Goal: Task Accomplishment & Management: Manage account settings

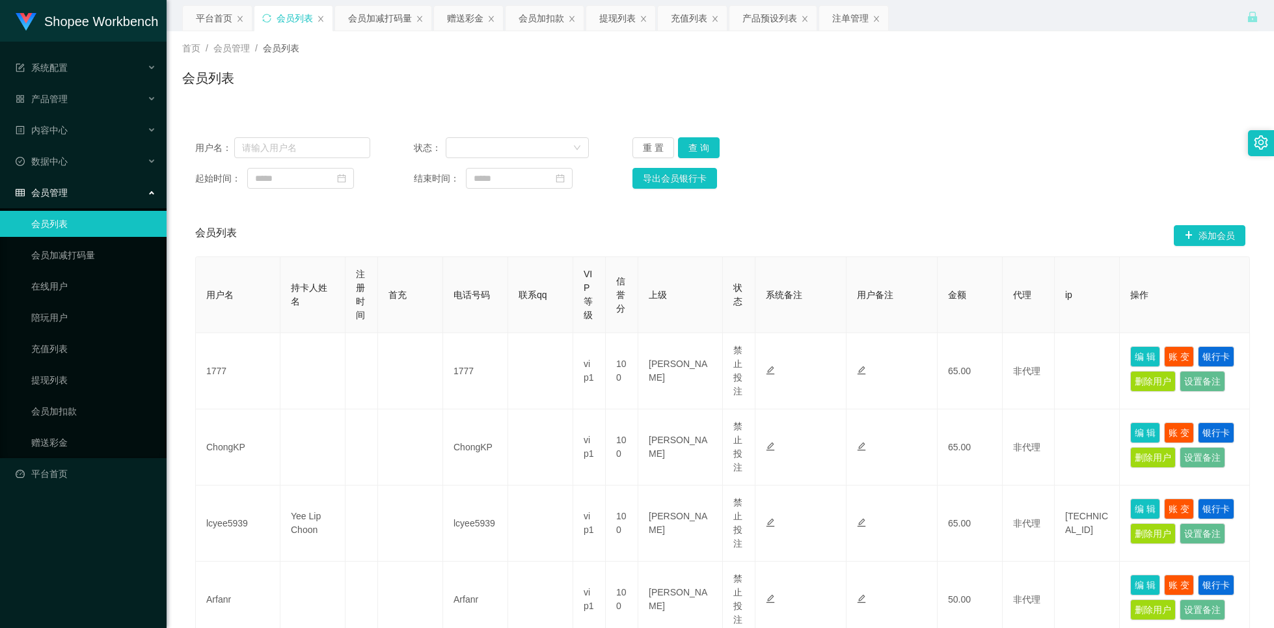
click at [284, 153] on input "text" at bounding box center [302, 147] width 136 height 21
type input "Limbeng"
click at [683, 146] on button "查 询" at bounding box center [699, 147] width 42 height 21
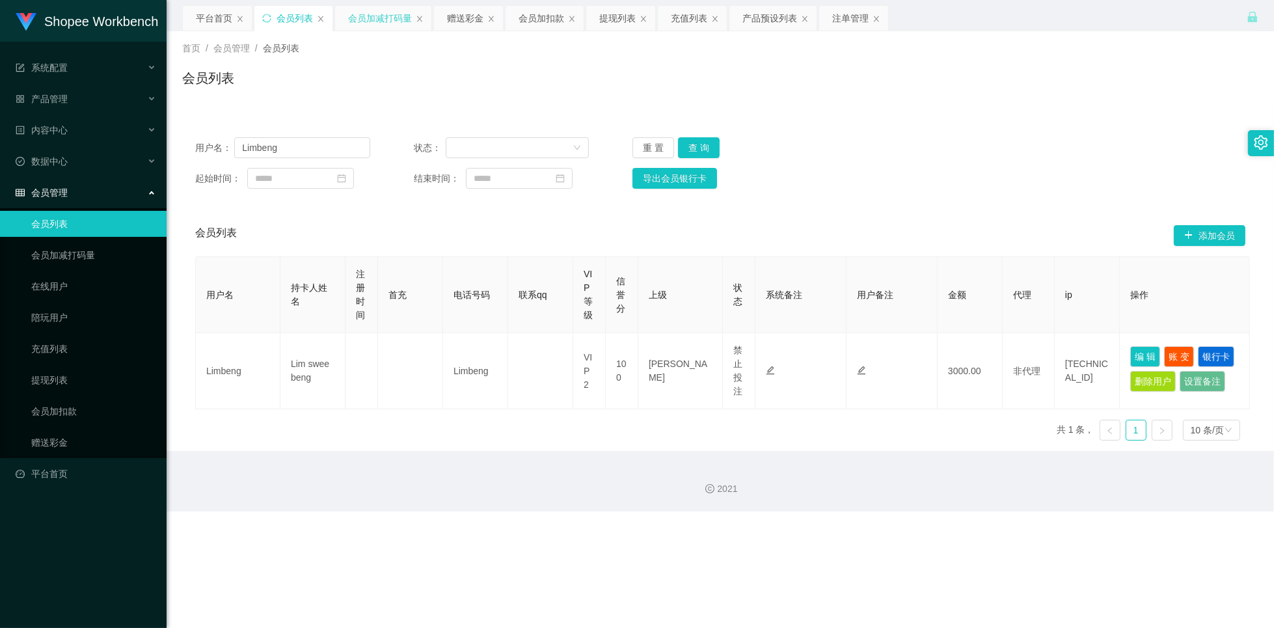
click at [383, 23] on div "会员加减打码量" at bounding box center [380, 18] width 64 height 25
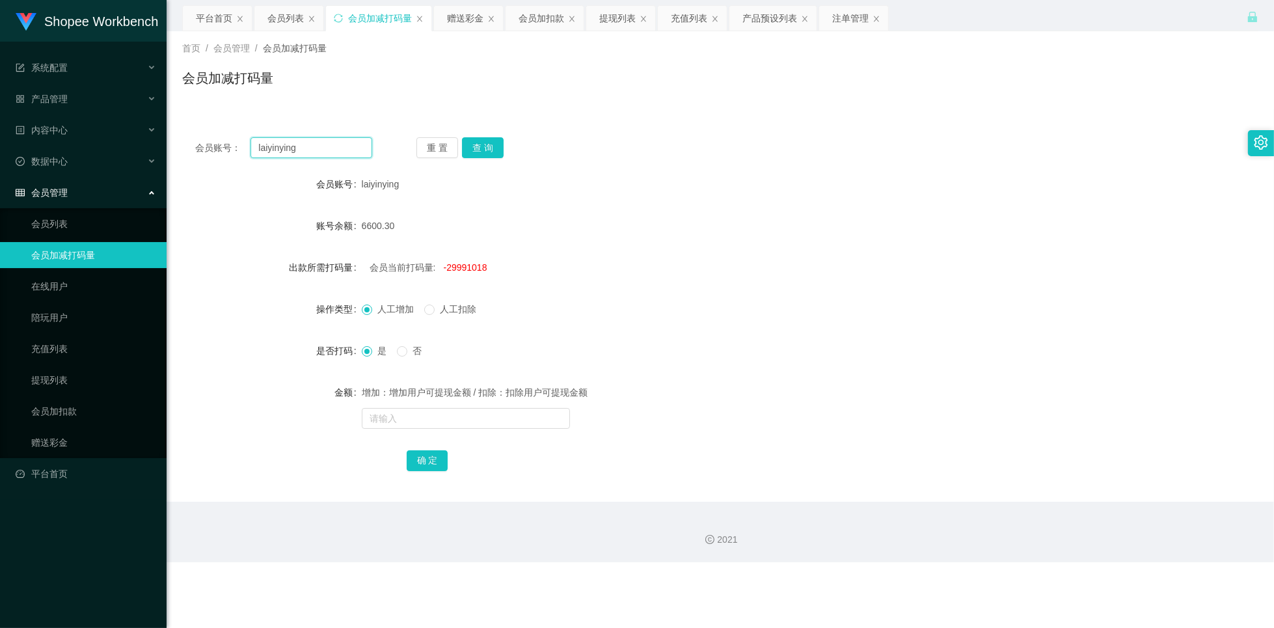
click at [326, 153] on input "laiyinying" at bounding box center [311, 147] width 122 height 21
click at [325, 152] on input "laiyinying" at bounding box center [311, 147] width 122 height 21
paste input "Limbe"
type input "Limbeng"
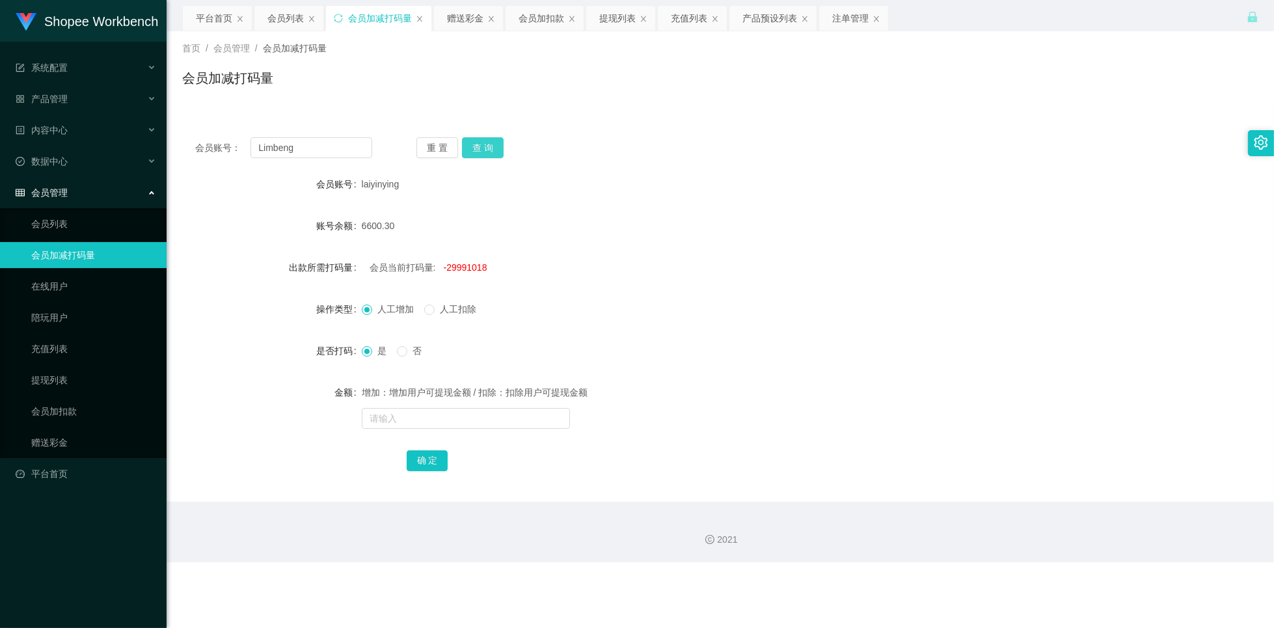
click at [479, 150] on button "查 询" at bounding box center [483, 147] width 42 height 21
click at [286, 17] on div "会员列表" at bounding box center [285, 18] width 36 height 25
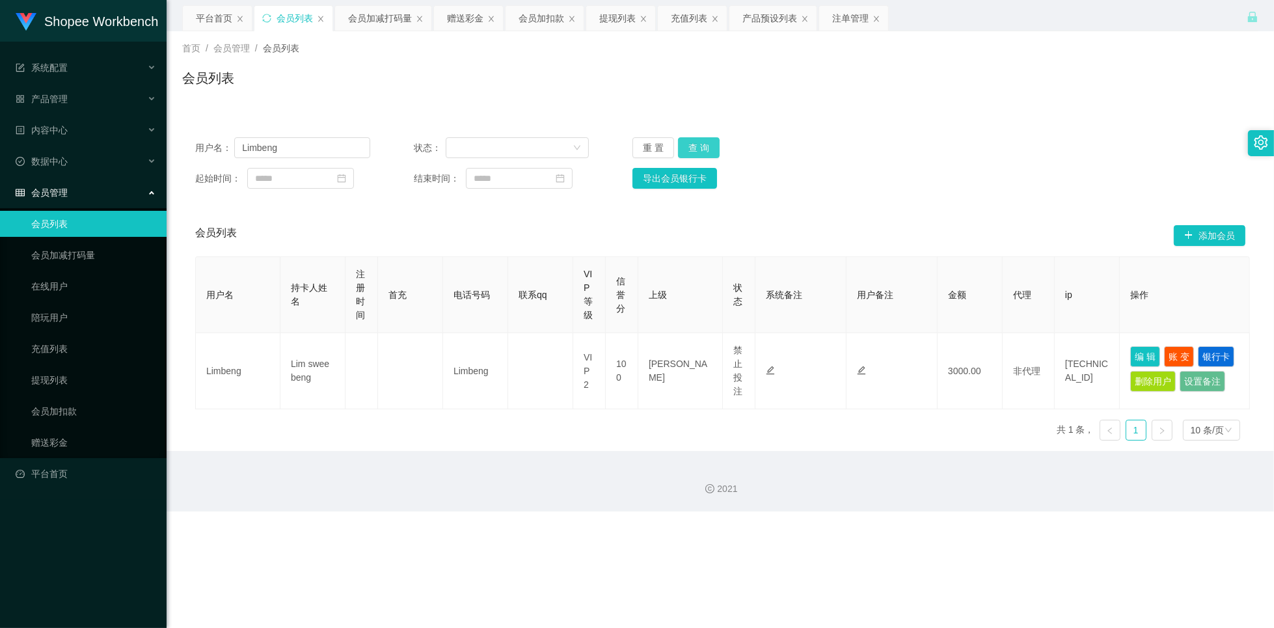
click at [701, 145] on button "查 询" at bounding box center [699, 147] width 42 height 21
click at [312, 144] on input "Limbeng" at bounding box center [302, 147] width 136 height 21
click at [817, 106] on div "首页 / 会员管理 / 会员列表 / 会员列表" at bounding box center [720, 69] width 1107 height 77
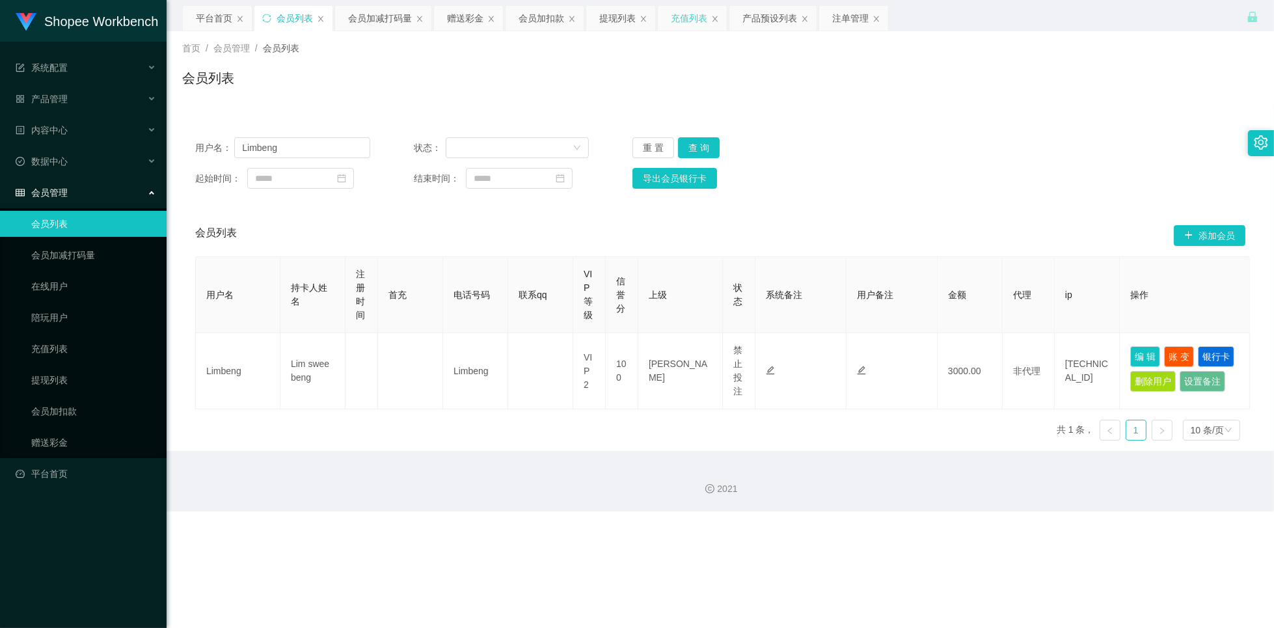
click at [690, 20] on div "充值列表" at bounding box center [689, 18] width 36 height 25
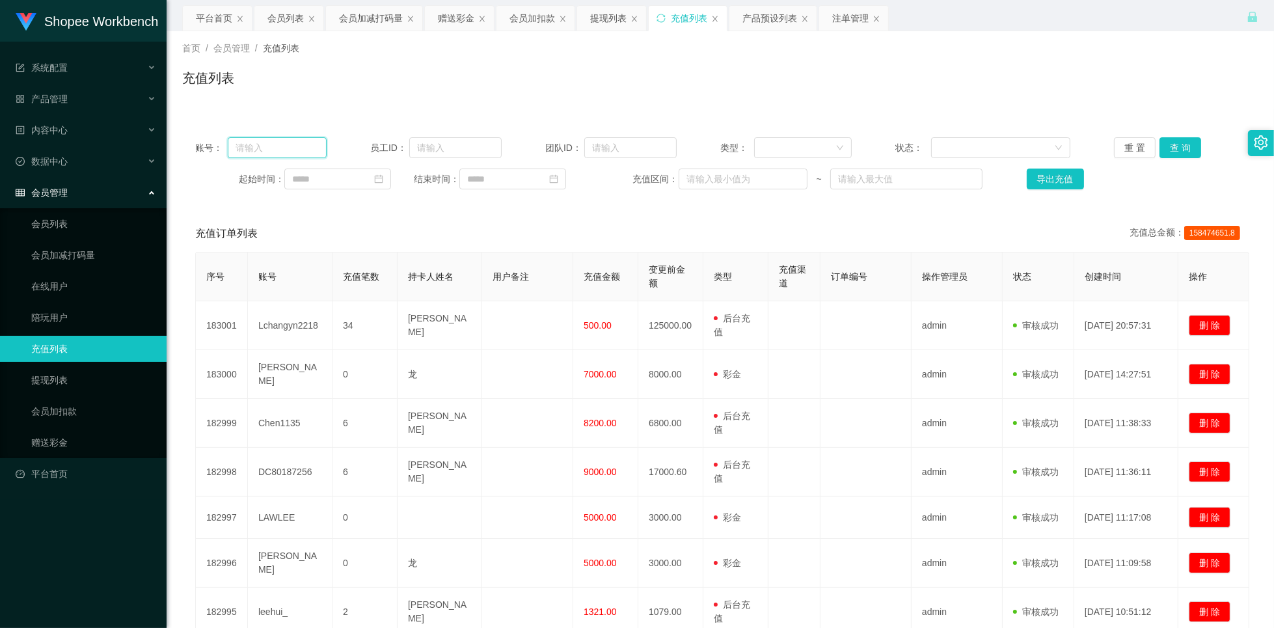
click at [287, 149] on input "text" at bounding box center [277, 147] width 99 height 21
paste input "Limbeng"
type input "Limbeng"
click at [1177, 148] on button "查 询" at bounding box center [1180, 147] width 42 height 21
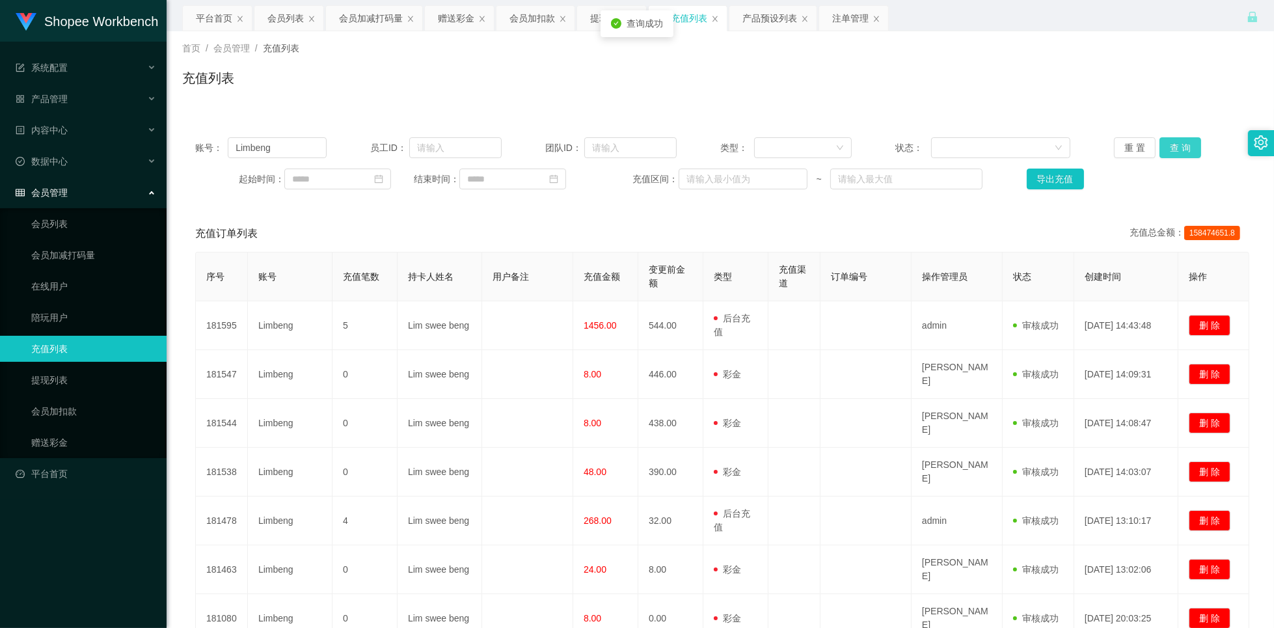
click at [1177, 148] on button "查 询" at bounding box center [1180, 147] width 42 height 21
click at [813, 154] on div at bounding box center [799, 148] width 74 height 20
click at [794, 176] on li "后台充值" at bounding box center [798, 172] width 96 height 21
click at [1175, 147] on button "查 询" at bounding box center [1180, 147] width 42 height 21
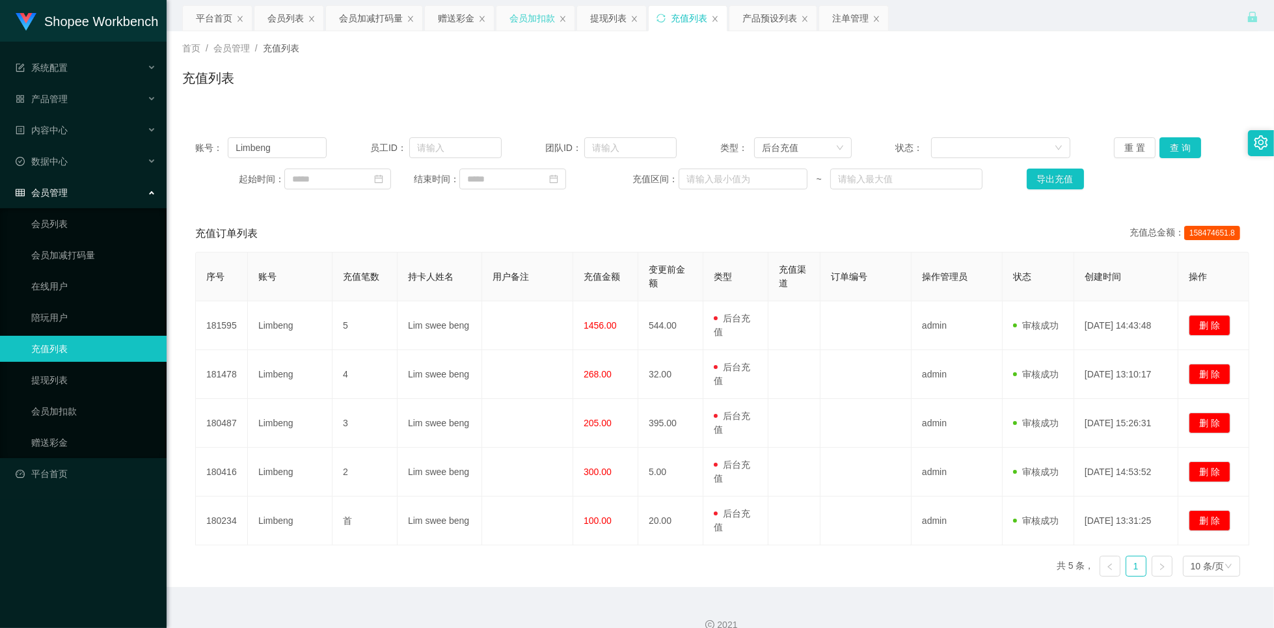
click at [543, 26] on div "会员加扣款" at bounding box center [532, 18] width 46 height 25
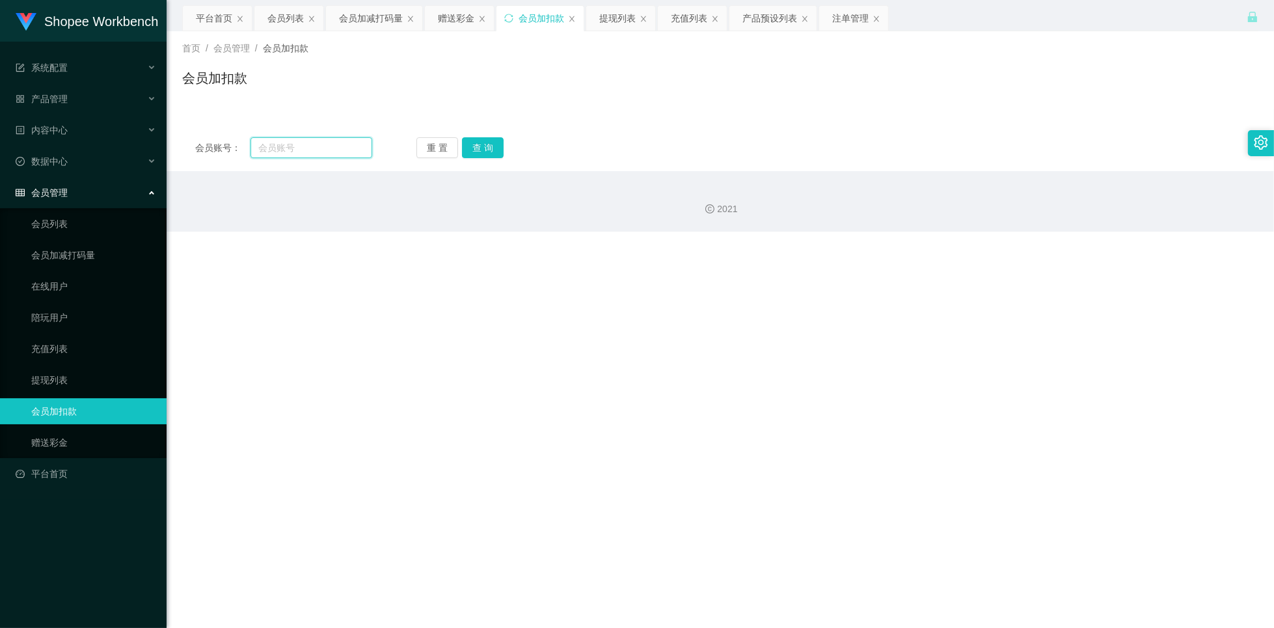
click at [329, 151] on input "text" at bounding box center [311, 147] width 122 height 21
paste input "Limbeng"
type input "Limbeng"
drag, startPoint x: 487, startPoint y: 152, endPoint x: 566, endPoint y: 175, distance: 82.1
click at [487, 152] on button "查 询" at bounding box center [483, 147] width 42 height 21
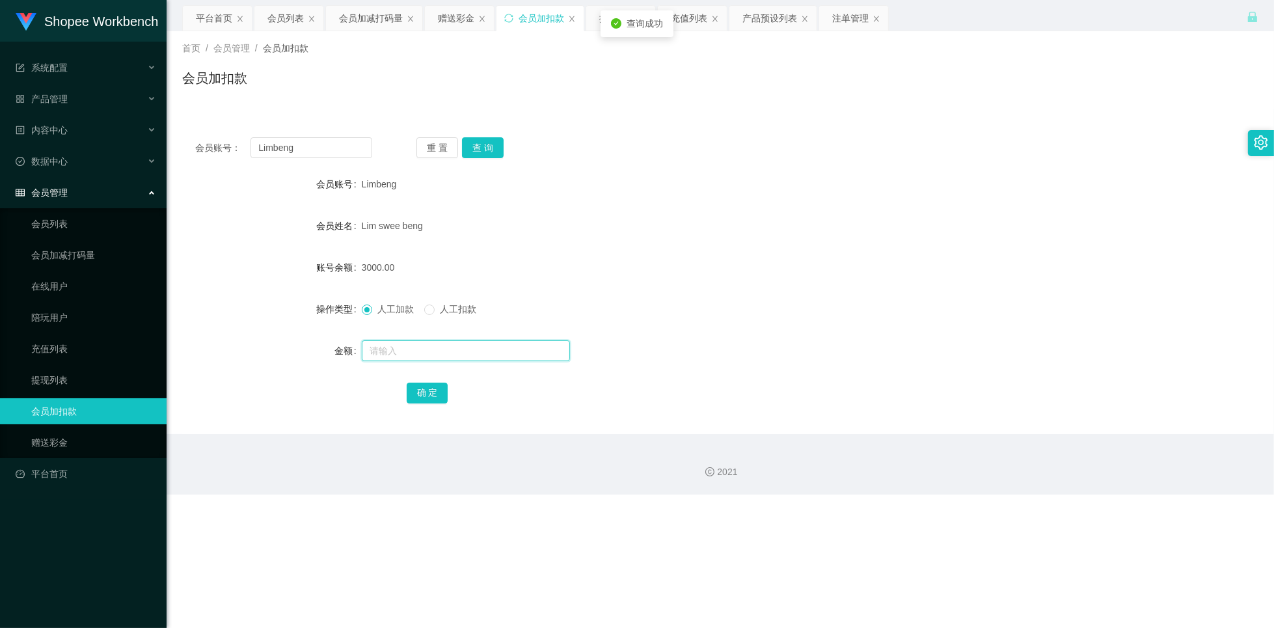
drag, startPoint x: 494, startPoint y: 355, endPoint x: 495, endPoint y: 348, distance: 6.5
click at [494, 355] on input "text" at bounding box center [466, 350] width 208 height 21
type input "3200"
click at [425, 394] on button "确 定" at bounding box center [428, 393] width 42 height 21
click at [289, 18] on div "会员列表" at bounding box center [285, 18] width 36 height 25
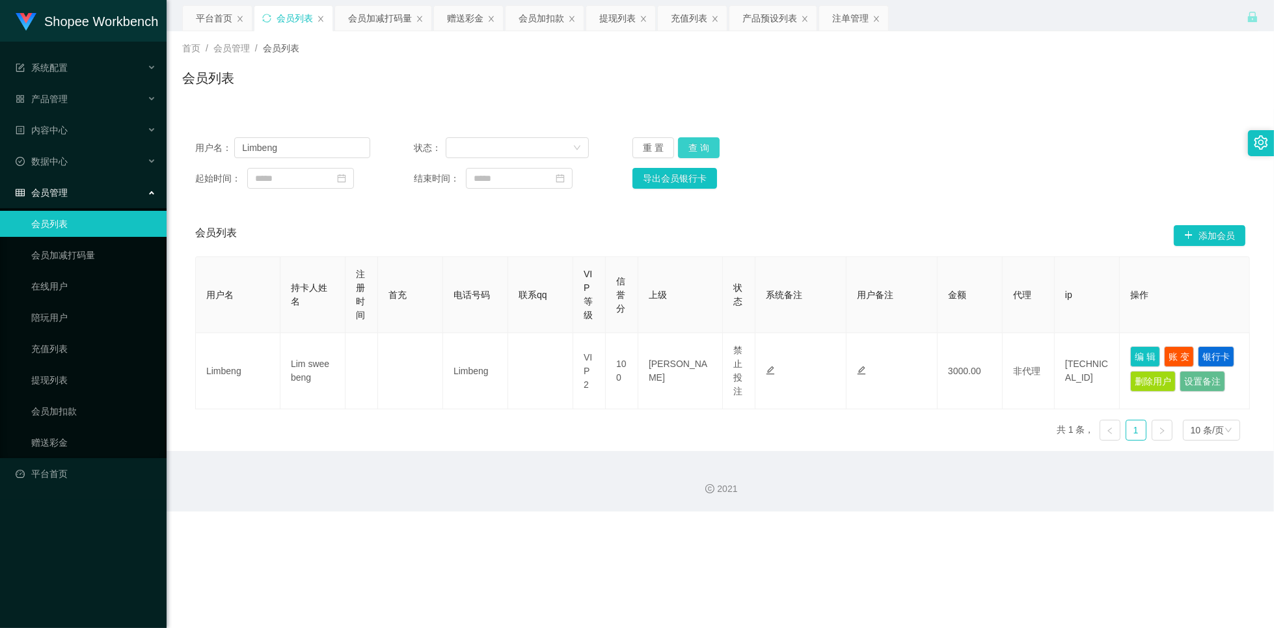
click at [701, 152] on button "查 询" at bounding box center [699, 147] width 42 height 21
click at [705, 144] on button "查 询" at bounding box center [699, 147] width 42 height 21
click at [705, 146] on button "查 询" at bounding box center [699, 147] width 42 height 21
click at [707, 149] on button "查 询" at bounding box center [699, 147] width 42 height 21
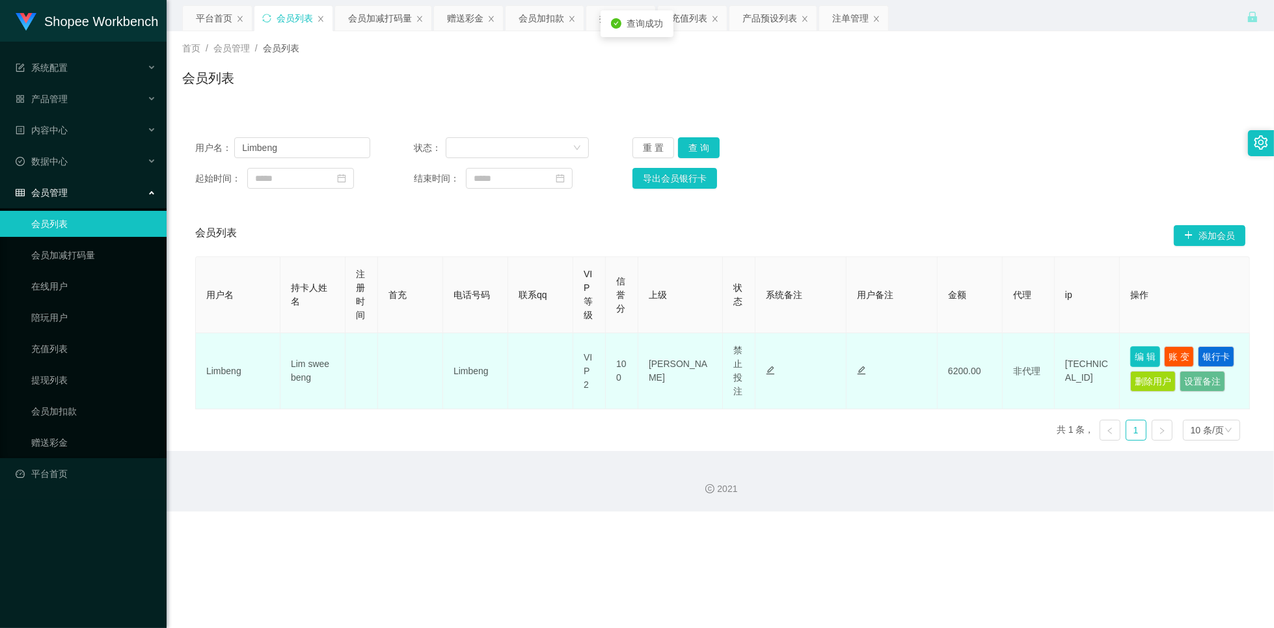
click at [1142, 356] on button "编 辑" at bounding box center [1145, 356] width 30 height 21
type input "Limbeng"
type input "Lim swee beng"
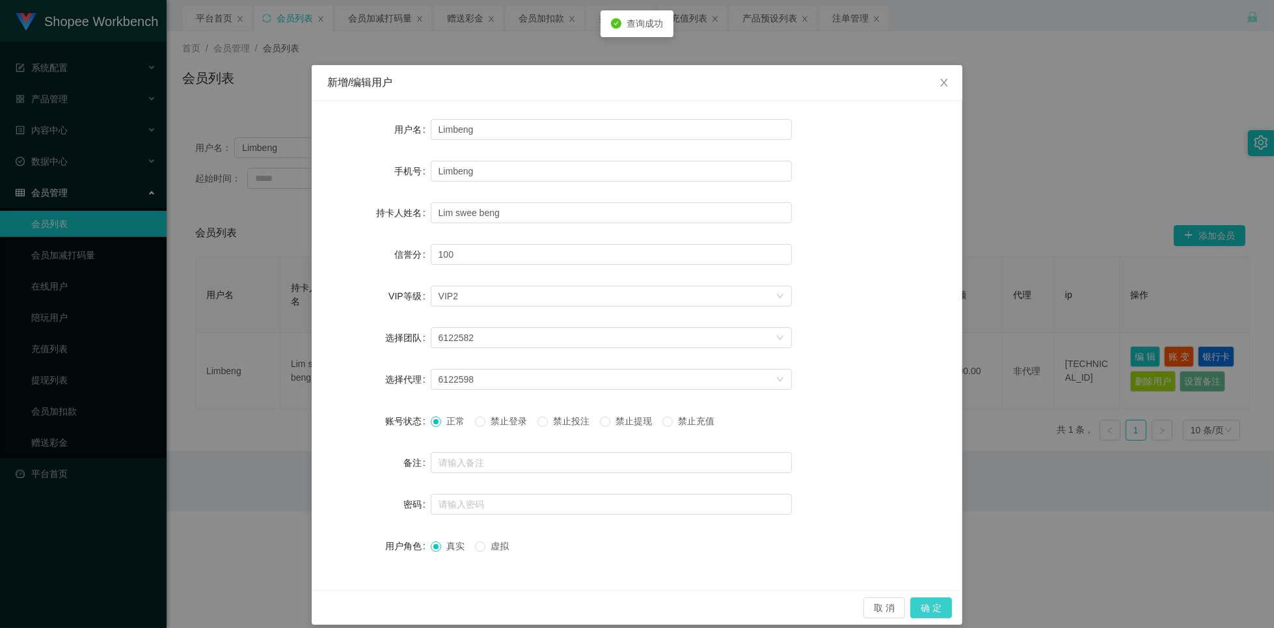
click at [924, 615] on button "确 定" at bounding box center [931, 607] width 42 height 21
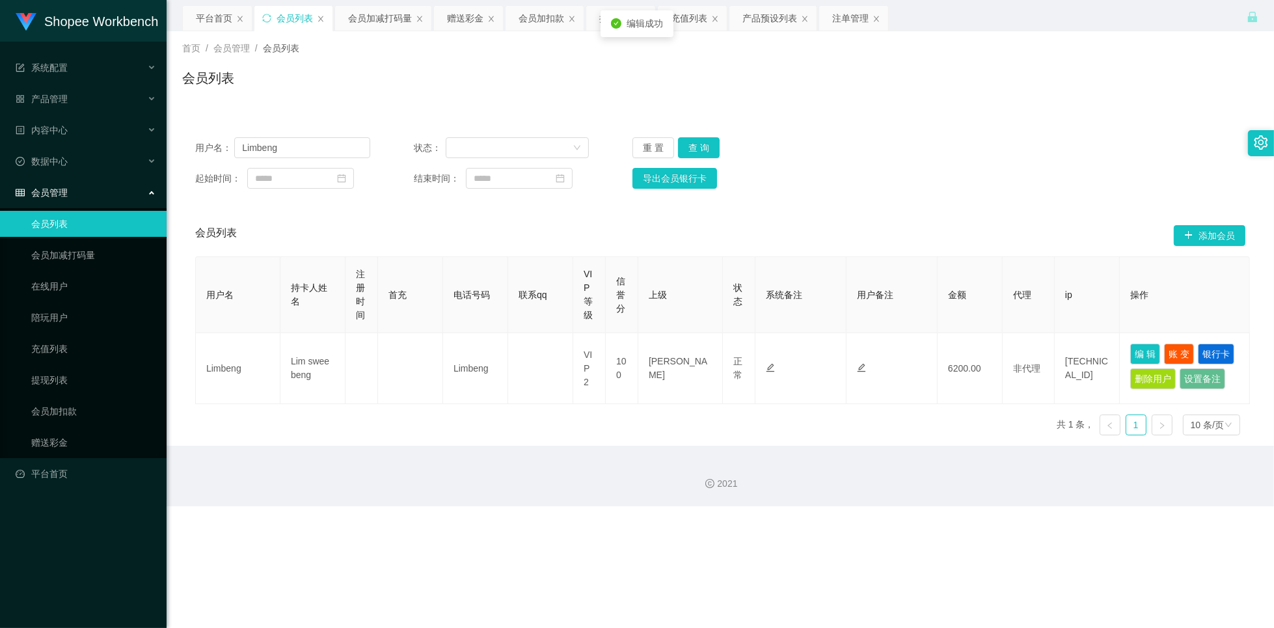
click at [705, 159] on div "用户名： Limbeng 状态： 重 置 查 询 起始时间： 结束时间： 导出会员银行卡" at bounding box center [720, 162] width 1076 height 77
click at [706, 155] on button "查 询" at bounding box center [699, 147] width 42 height 21
click at [692, 146] on button "查 询" at bounding box center [699, 147] width 42 height 21
click at [769, 20] on div "产品预设列表" at bounding box center [769, 18] width 55 height 25
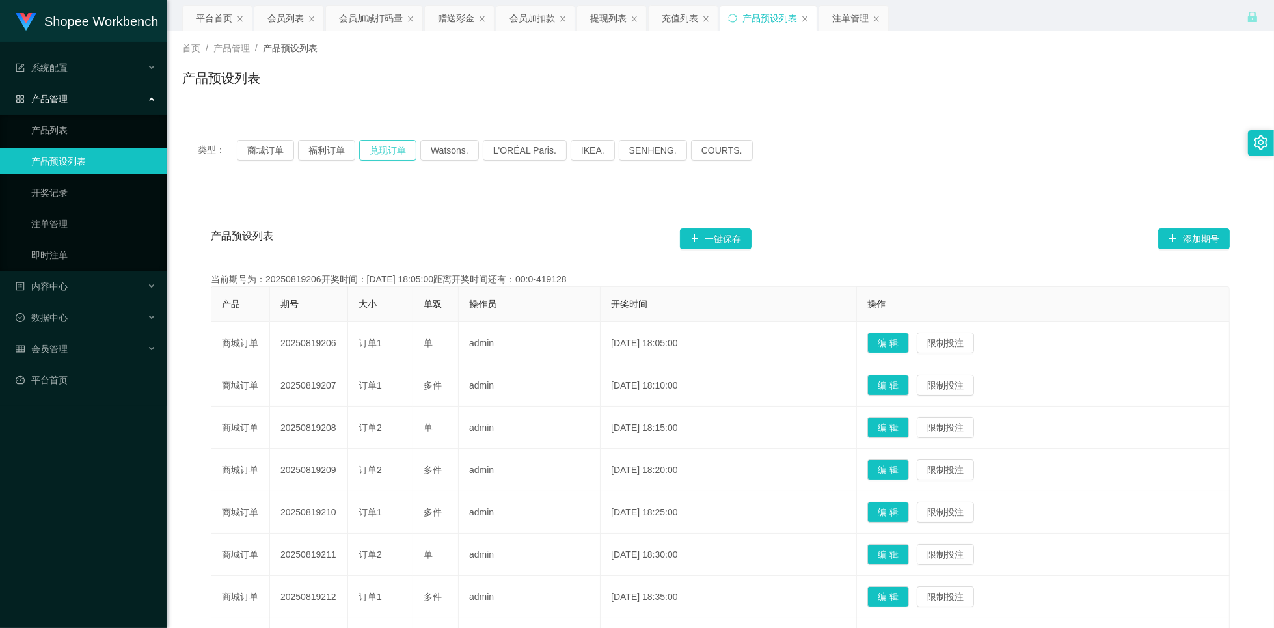
click at [383, 152] on button "兑现订单" at bounding box center [387, 150] width 57 height 21
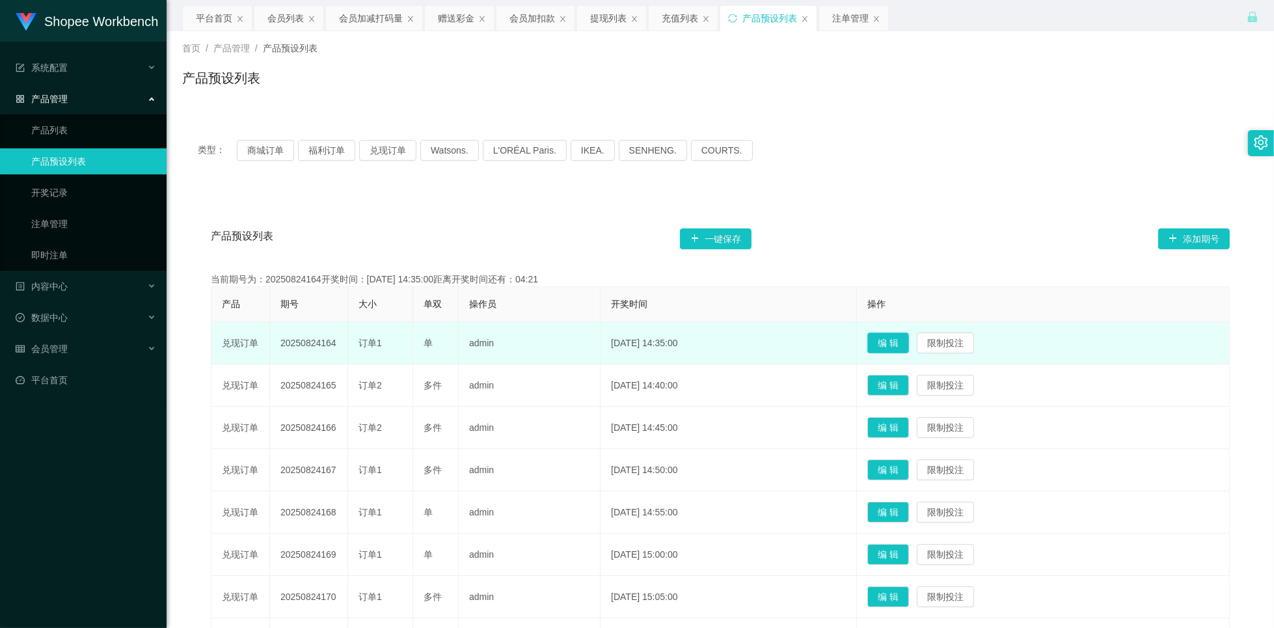
click at [902, 346] on button "编 辑" at bounding box center [888, 342] width 42 height 21
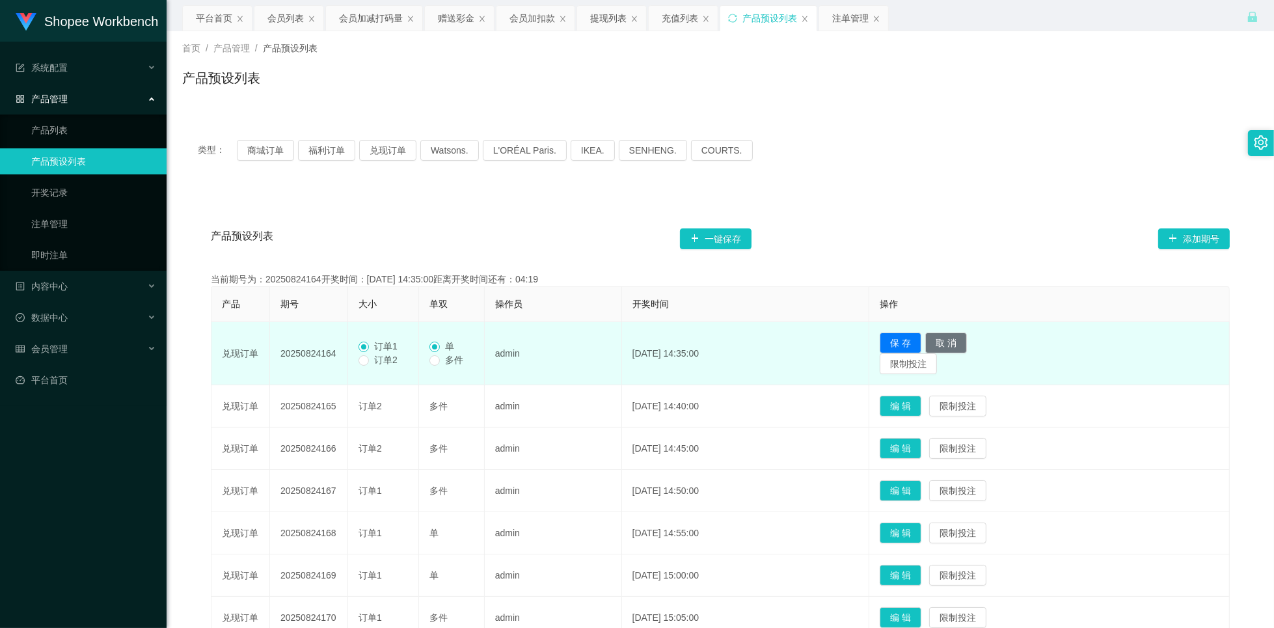
click at [390, 361] on span "订单2" at bounding box center [386, 360] width 34 height 10
click at [448, 365] on span "多件" at bounding box center [454, 360] width 29 height 10
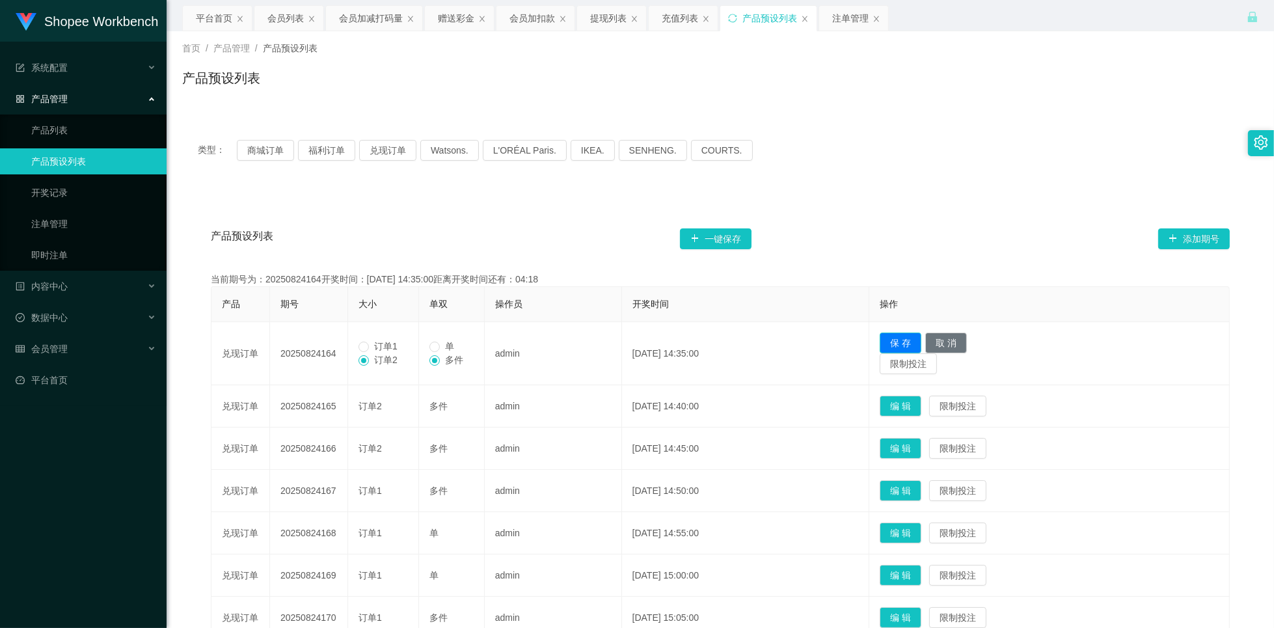
click at [921, 346] on button "保 存" at bounding box center [900, 342] width 42 height 21
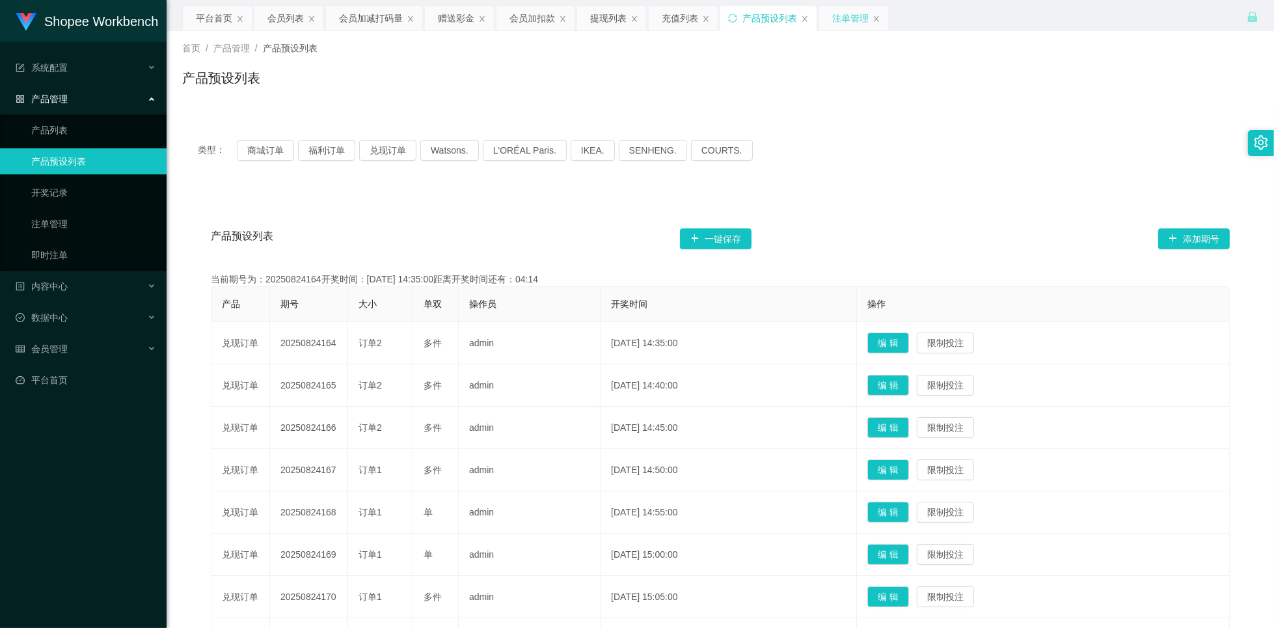
click at [852, 16] on div "注单管理" at bounding box center [850, 18] width 36 height 25
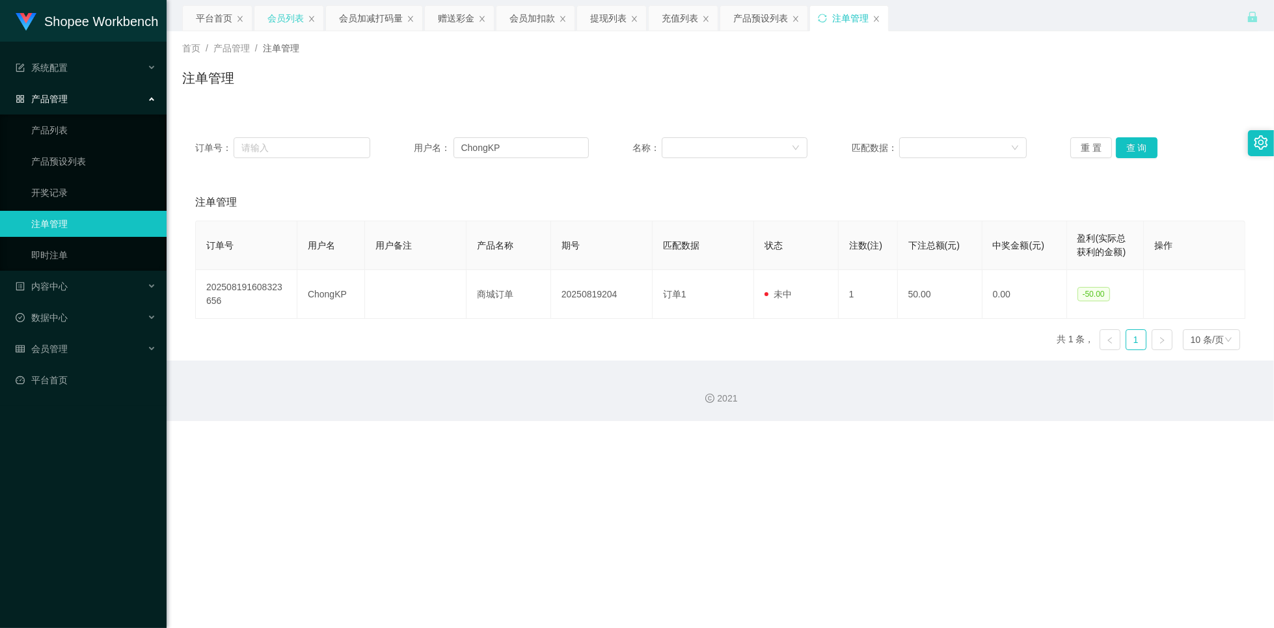
click at [291, 21] on div "会员列表" at bounding box center [285, 18] width 36 height 25
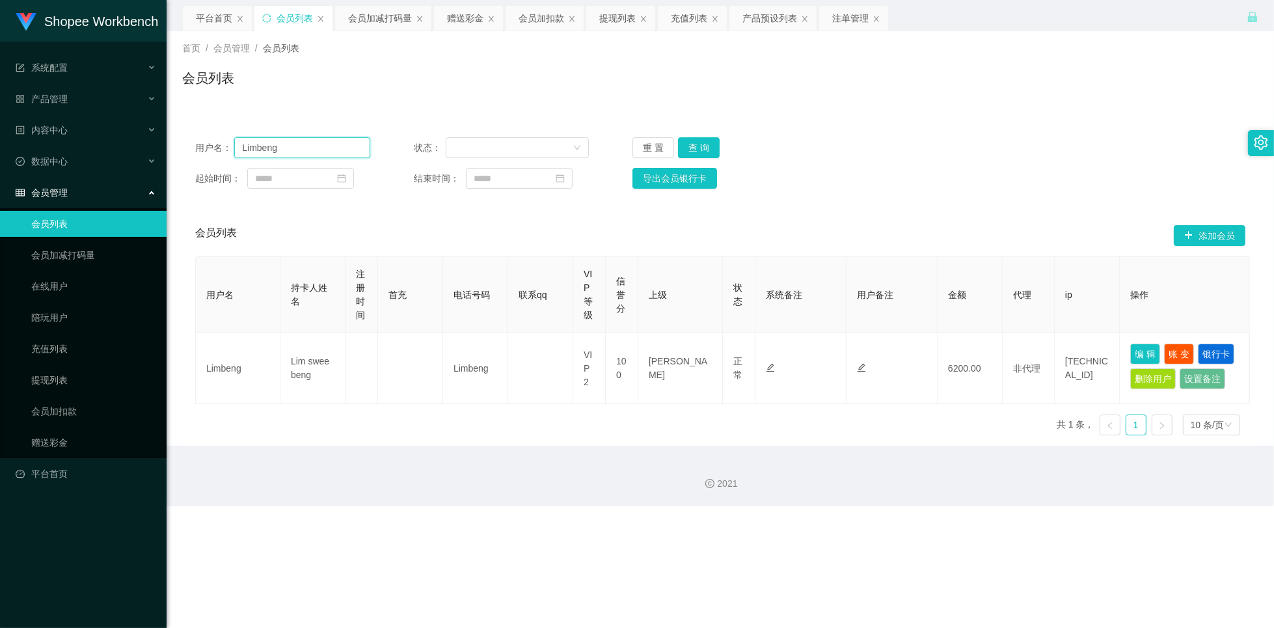
click at [315, 151] on input "Limbeng" at bounding box center [302, 147] width 136 height 21
click at [854, 25] on div "注单管理" at bounding box center [850, 18] width 36 height 25
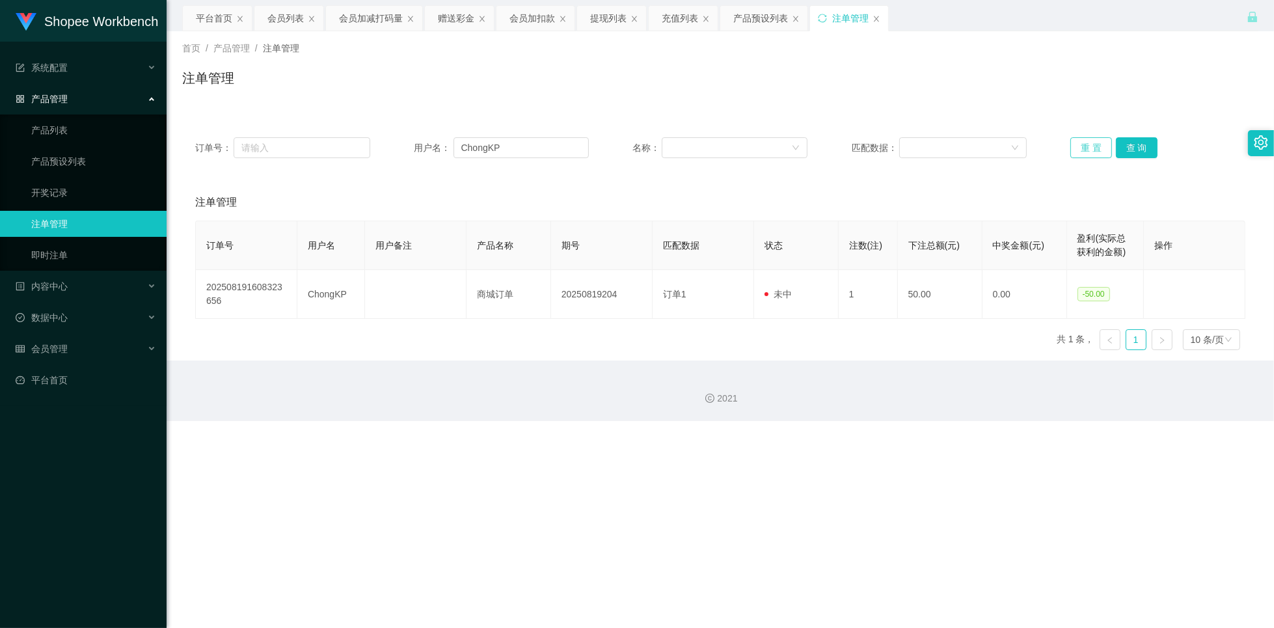
click at [1084, 150] on button "重 置" at bounding box center [1091, 147] width 42 height 21
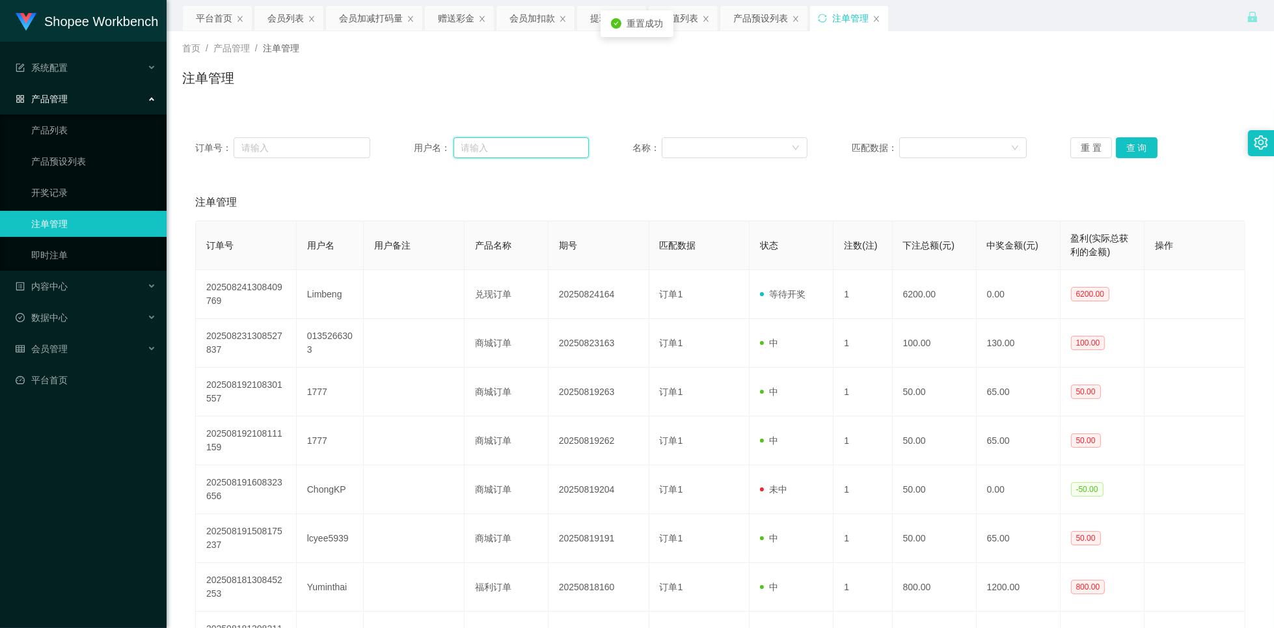
click at [515, 148] on input "text" at bounding box center [521, 147] width 136 height 21
paste input "Limbeng"
type input "Limbeng"
click at [1127, 155] on button "查 询" at bounding box center [1137, 147] width 42 height 21
click at [1131, 152] on button "查 询" at bounding box center [1137, 147] width 42 height 21
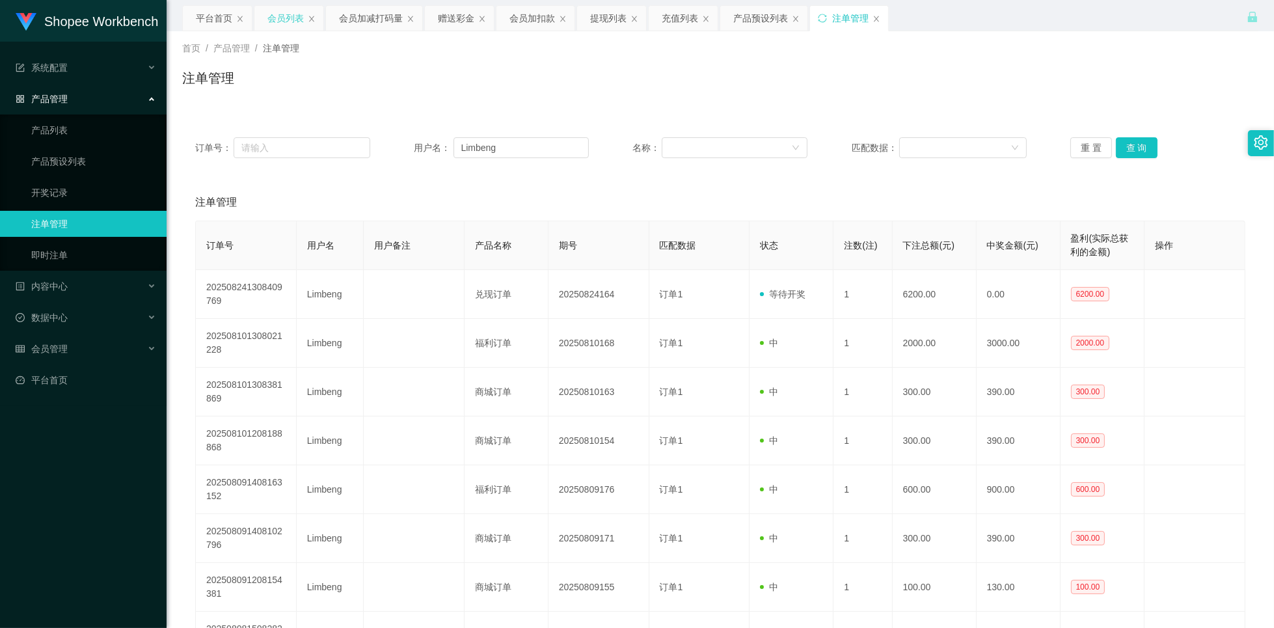
click at [289, 20] on div "会员列表" at bounding box center [285, 18] width 36 height 25
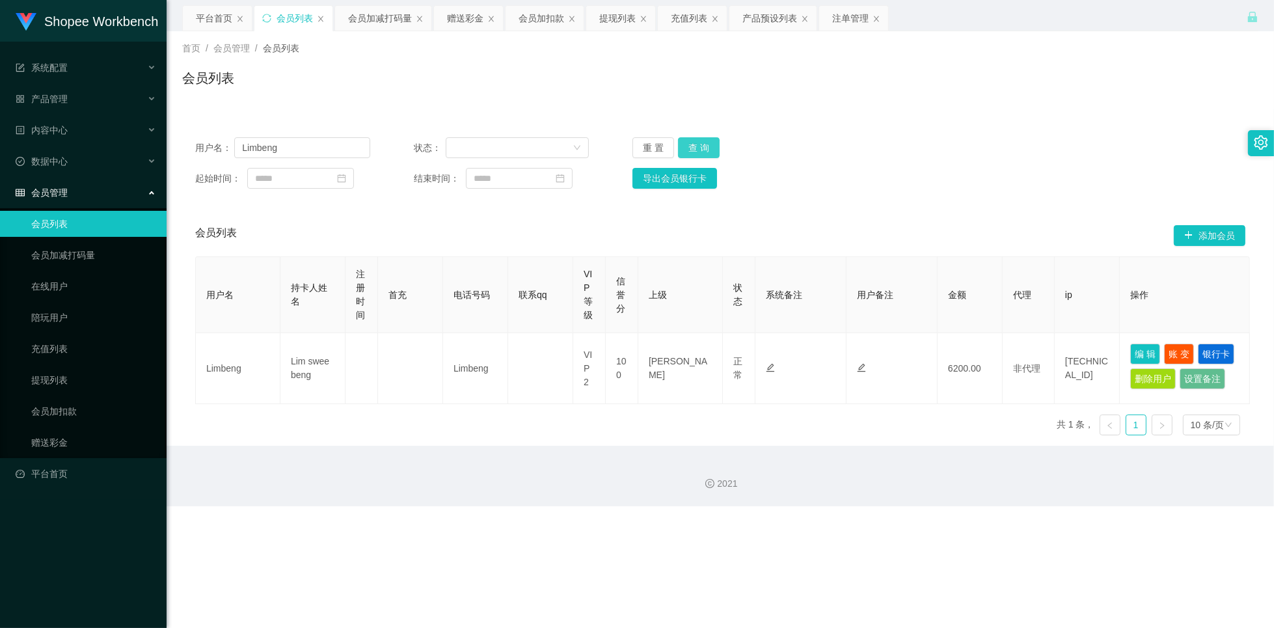
click at [704, 144] on button "查 询" at bounding box center [699, 147] width 42 height 21
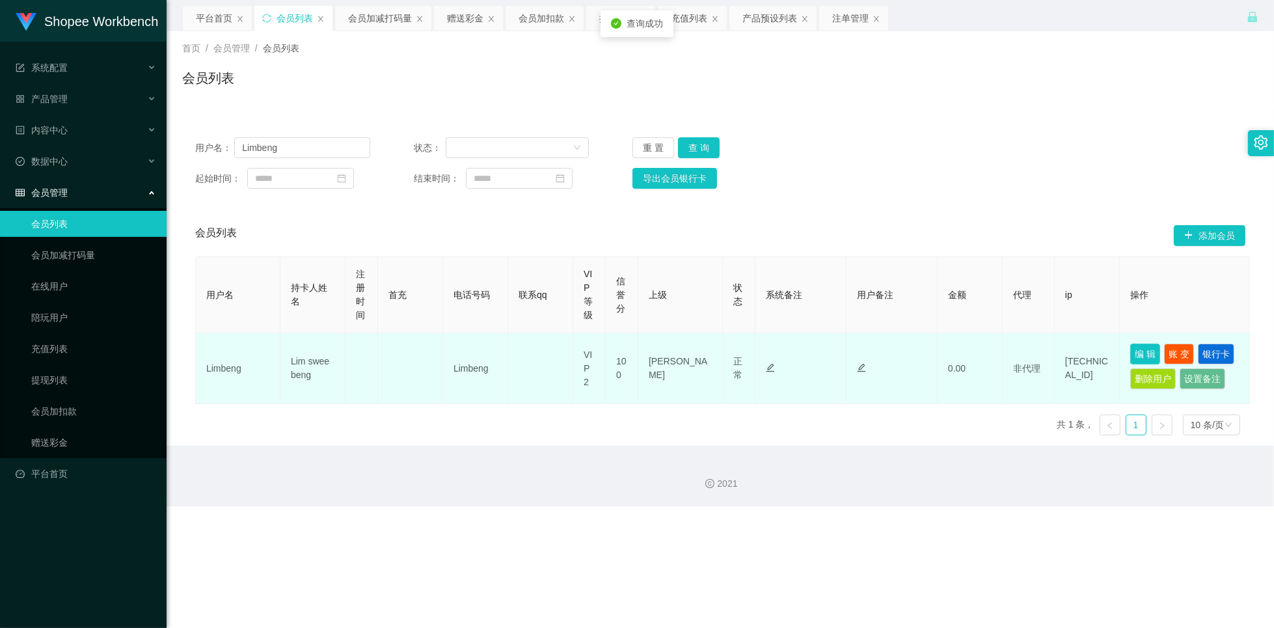
click at [1143, 356] on button "编 辑" at bounding box center [1145, 353] width 30 height 21
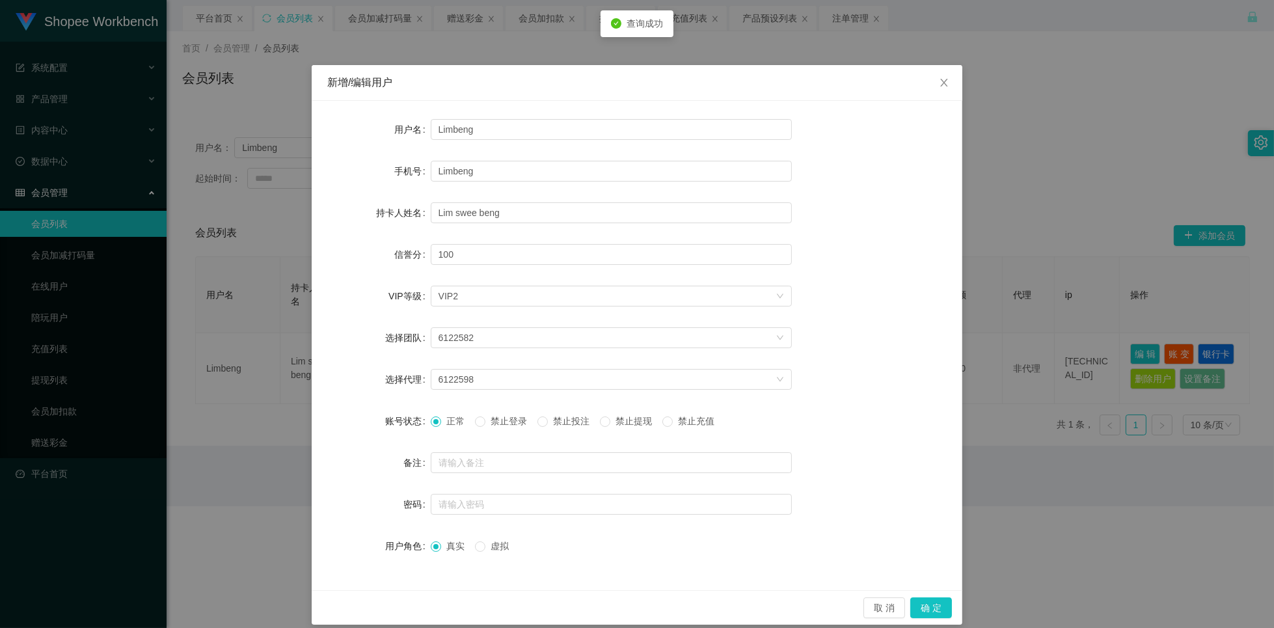
drag, startPoint x: 571, startPoint y: 414, endPoint x: 572, endPoint y: 420, distance: 6.5
click at [572, 420] on span "禁止投注" at bounding box center [571, 421] width 47 height 10
click at [933, 611] on button "确 定" at bounding box center [931, 607] width 42 height 21
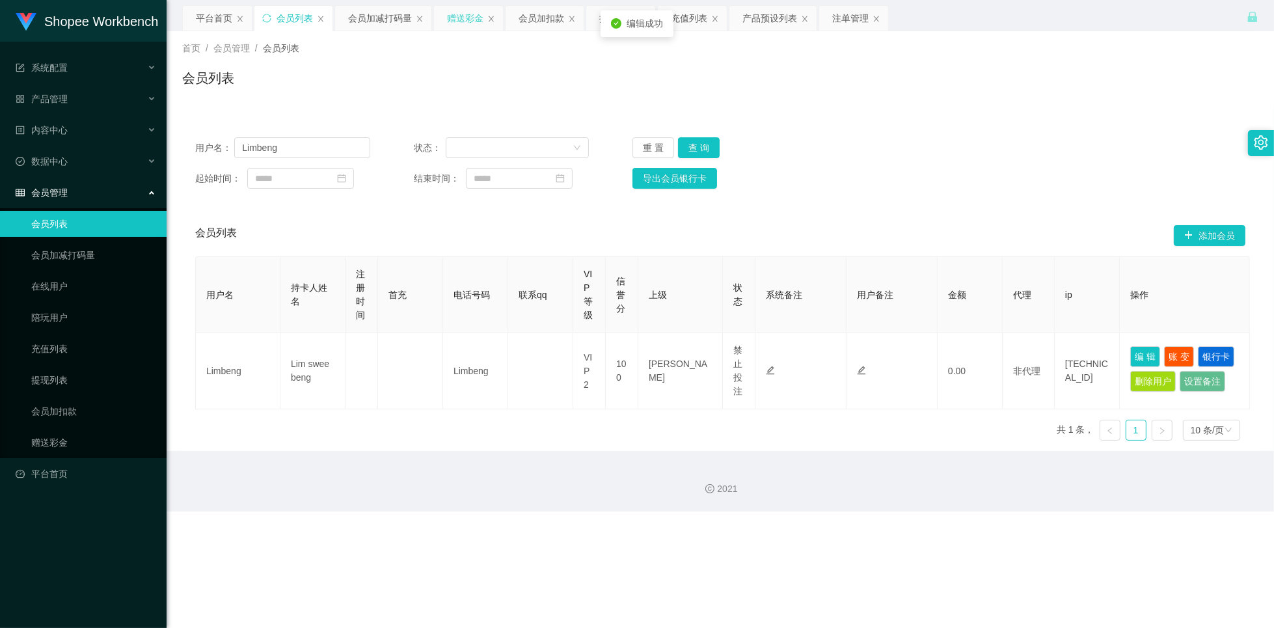
click at [469, 10] on div "赠送彩金" at bounding box center [465, 18] width 36 height 25
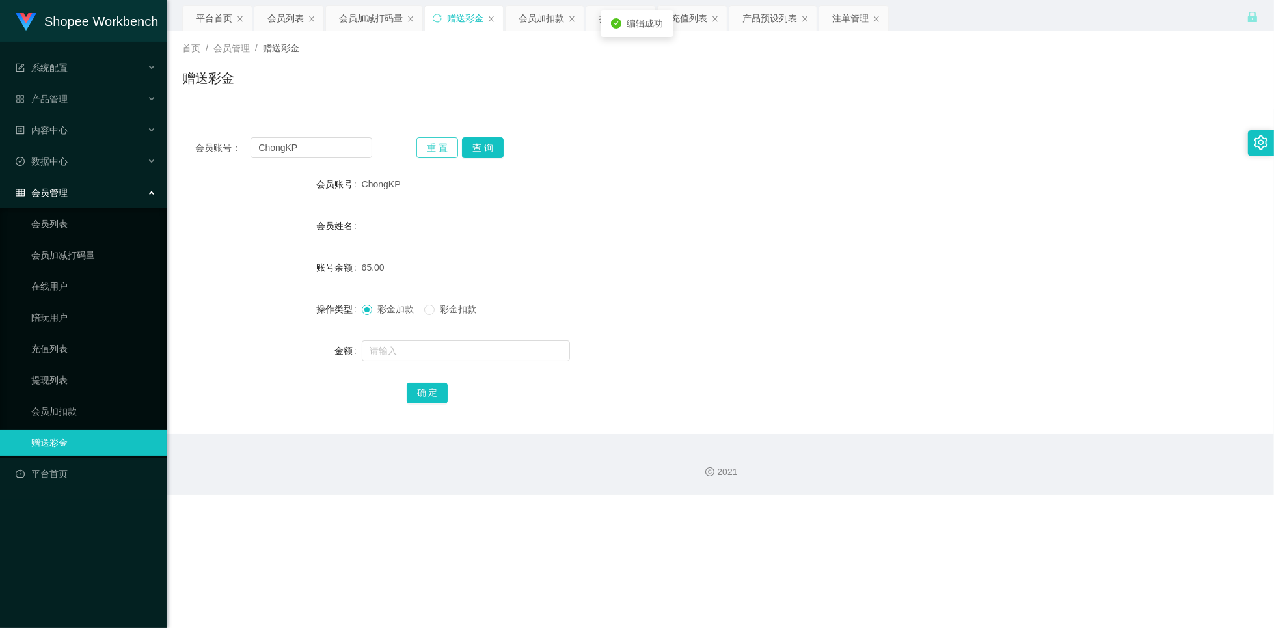
click at [438, 148] on button "重 置" at bounding box center [437, 147] width 42 height 21
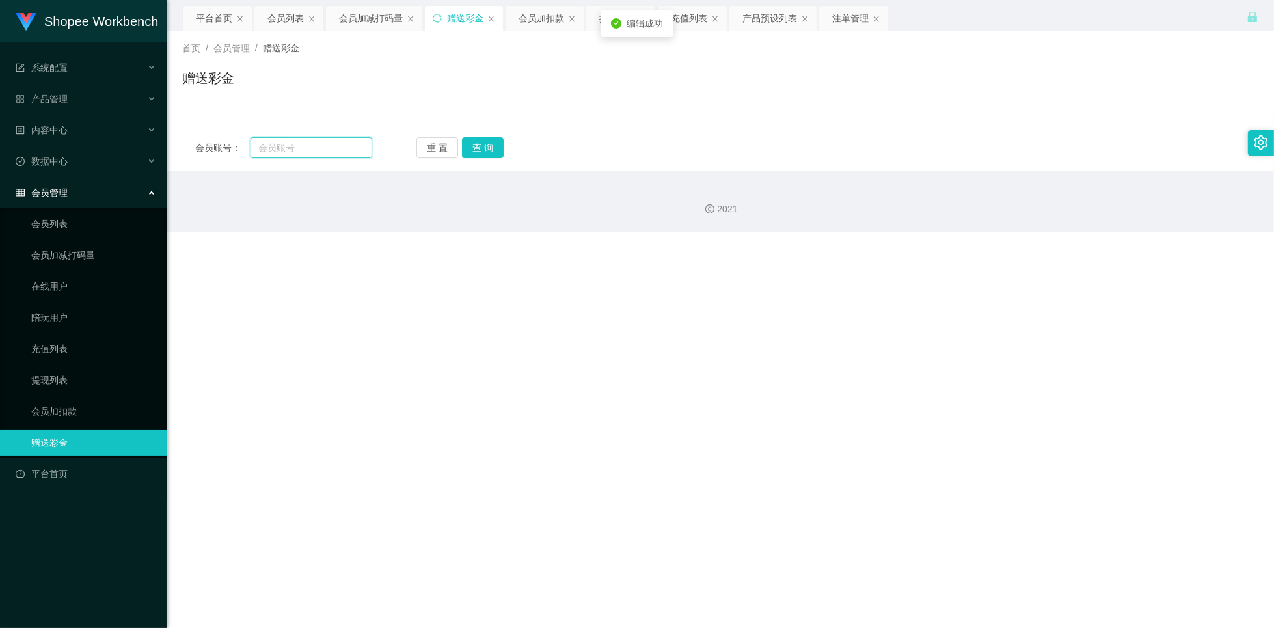
click at [340, 149] on input "text" at bounding box center [311, 147] width 122 height 21
paste input "Limbeng"
type input "Limbeng"
click at [467, 152] on button "查 询" at bounding box center [483, 147] width 42 height 21
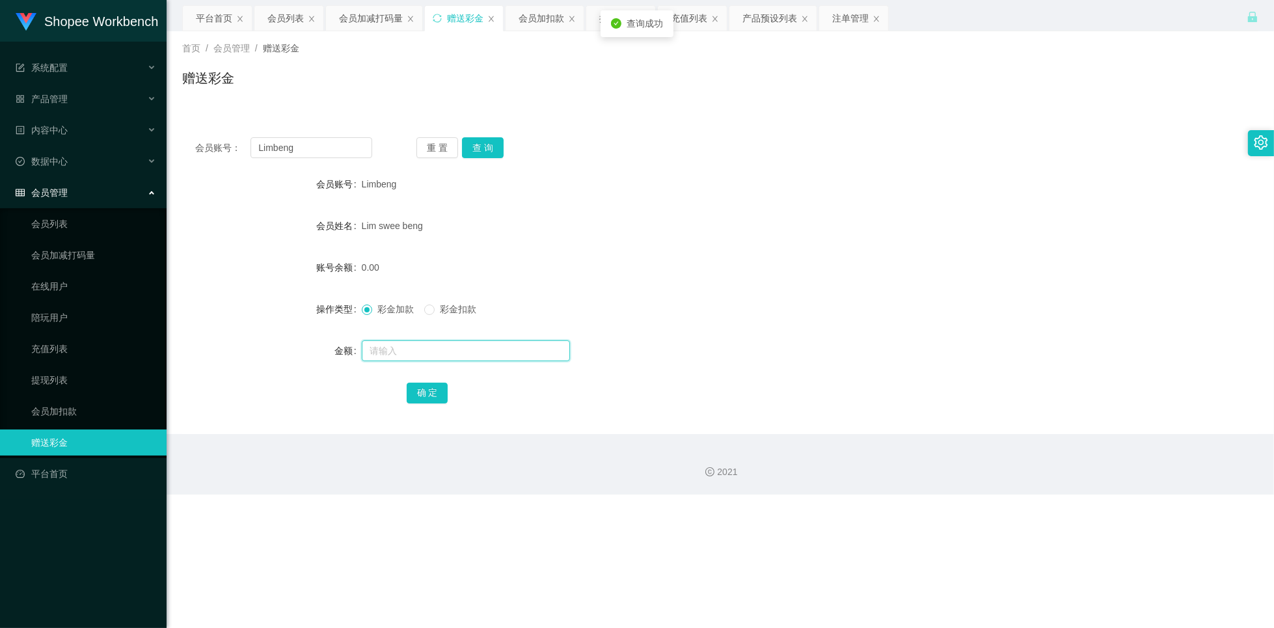
click at [417, 353] on input "text" at bounding box center [466, 350] width 208 height 21
type input "6200"
click at [854, 23] on div "注单管理" at bounding box center [850, 18] width 36 height 25
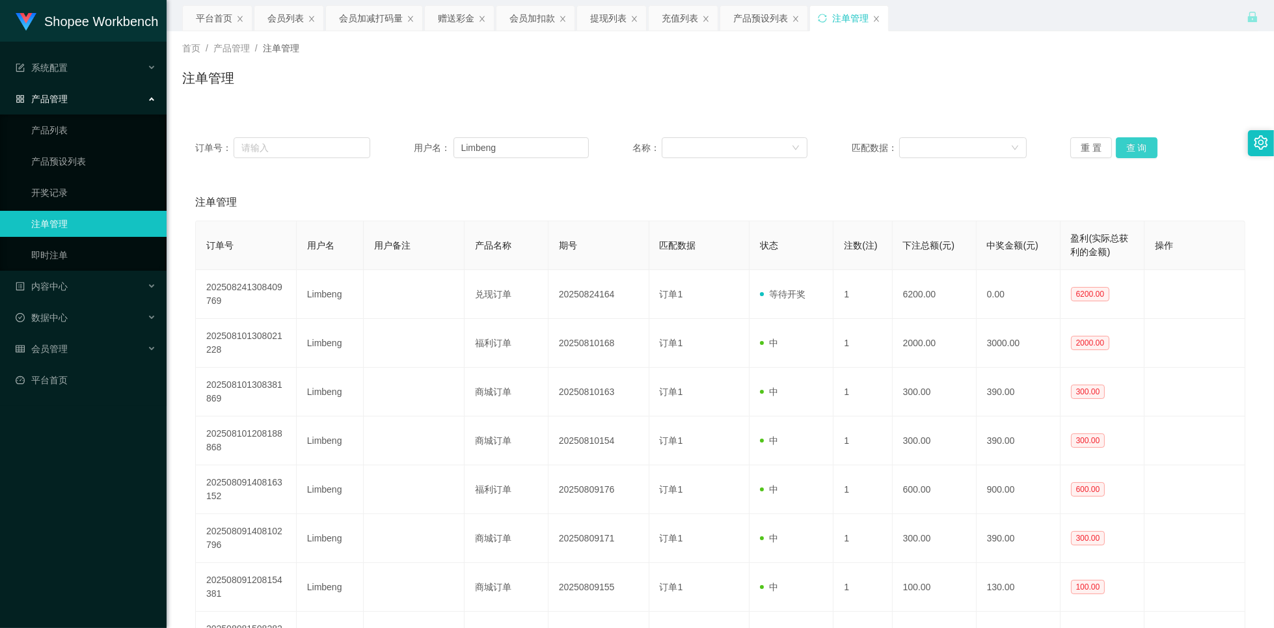
click at [1134, 150] on button "查 询" at bounding box center [1137, 147] width 42 height 21
click at [1130, 142] on button "查 询" at bounding box center [1137, 147] width 42 height 21
click at [294, 16] on div "会员列表" at bounding box center [285, 18] width 36 height 25
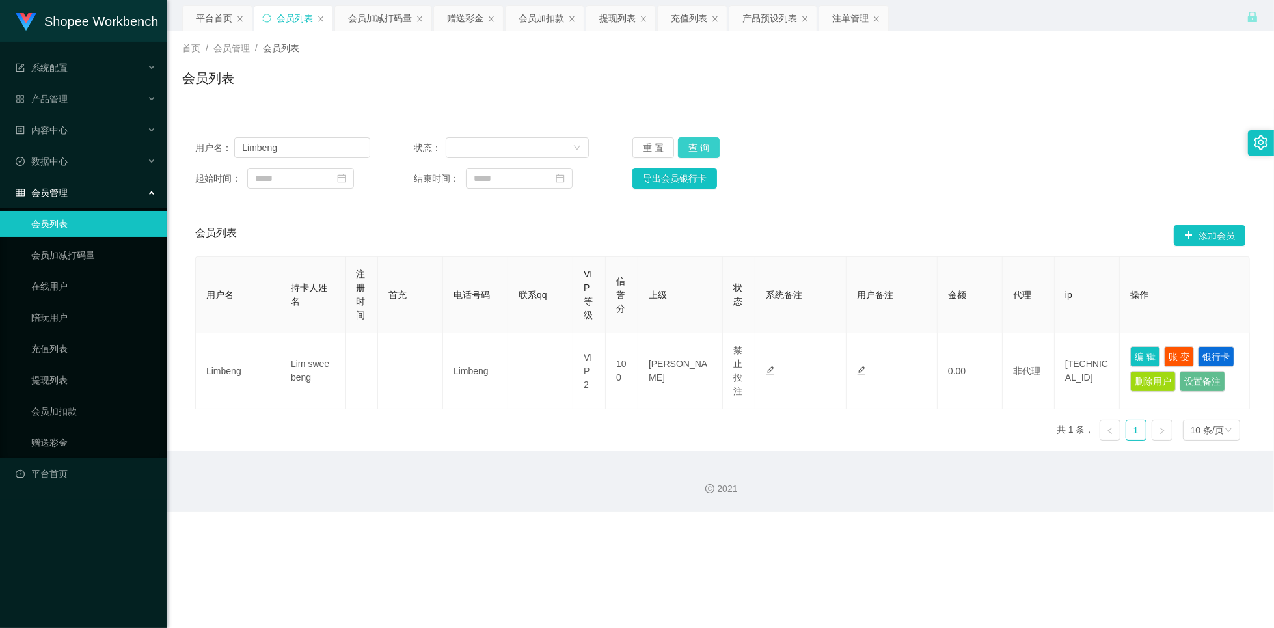
click at [697, 141] on button "查 询" at bounding box center [699, 147] width 42 height 21
click at [696, 144] on button "查 询" at bounding box center [699, 147] width 42 height 21
click at [845, 25] on div "注单管理" at bounding box center [850, 18] width 36 height 25
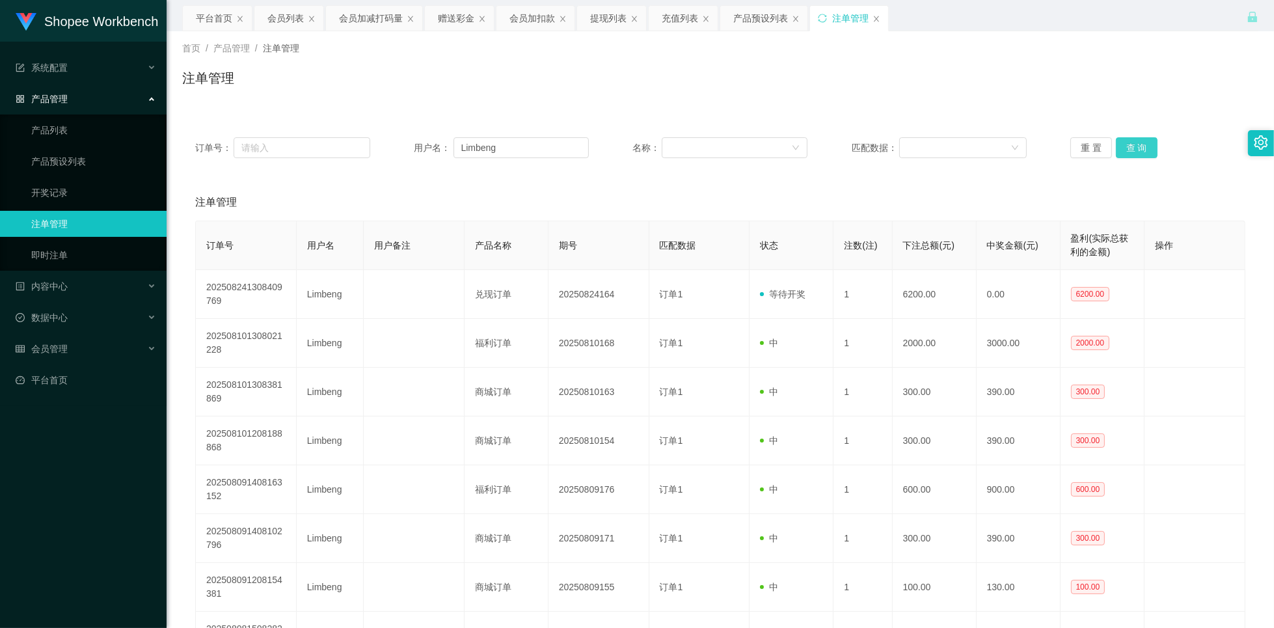
click at [1135, 147] on button "查 询" at bounding box center [1137, 147] width 42 height 21
click at [1135, 146] on button "查 询" at bounding box center [1137, 147] width 42 height 21
click at [1133, 147] on button "查 询" at bounding box center [1137, 147] width 42 height 21
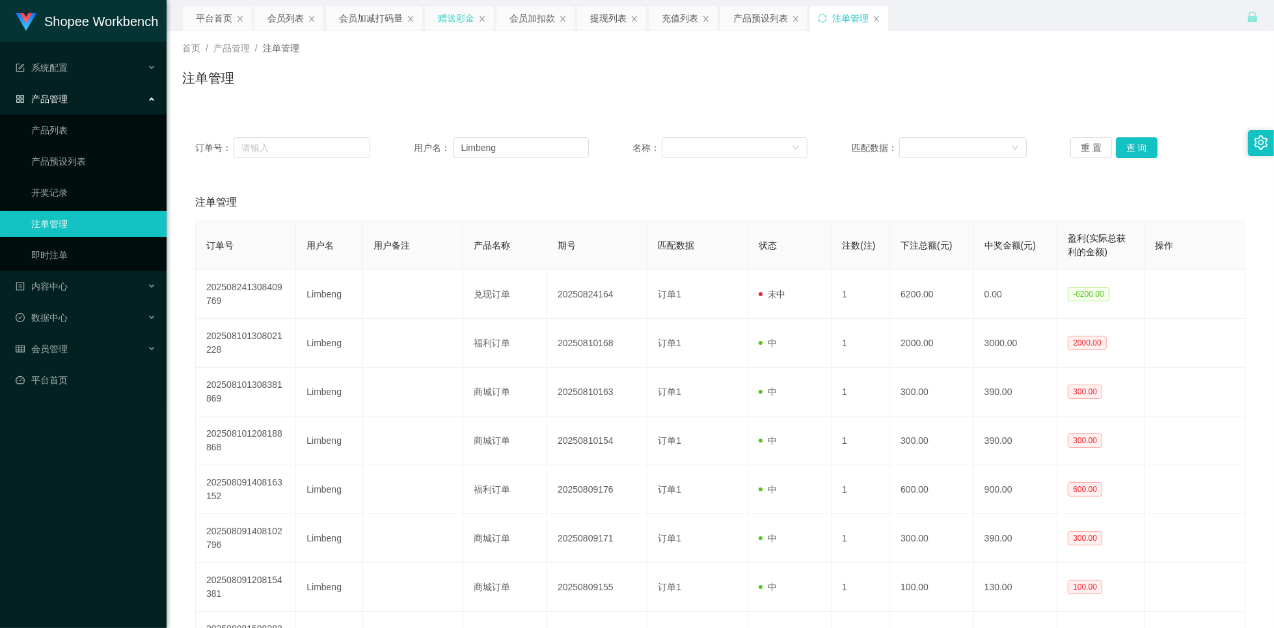
click at [457, 21] on div "赠送彩金" at bounding box center [456, 18] width 36 height 25
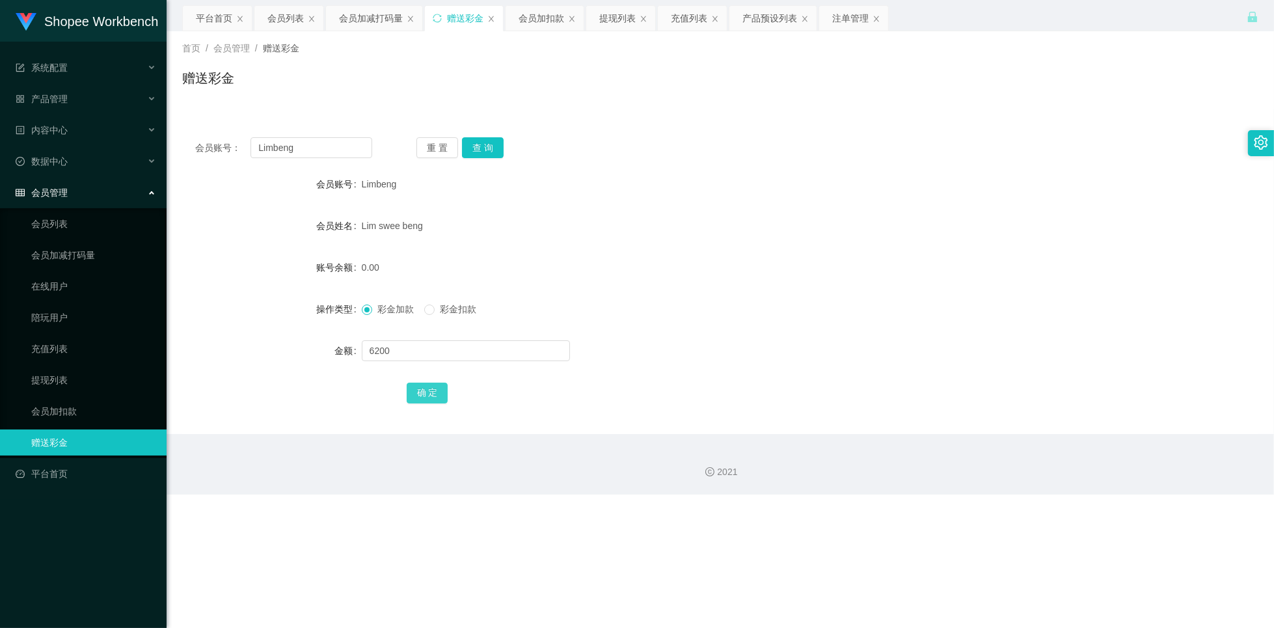
click at [422, 394] on button "确 定" at bounding box center [428, 393] width 42 height 21
click at [276, 26] on div "会员列表" at bounding box center [285, 18] width 36 height 25
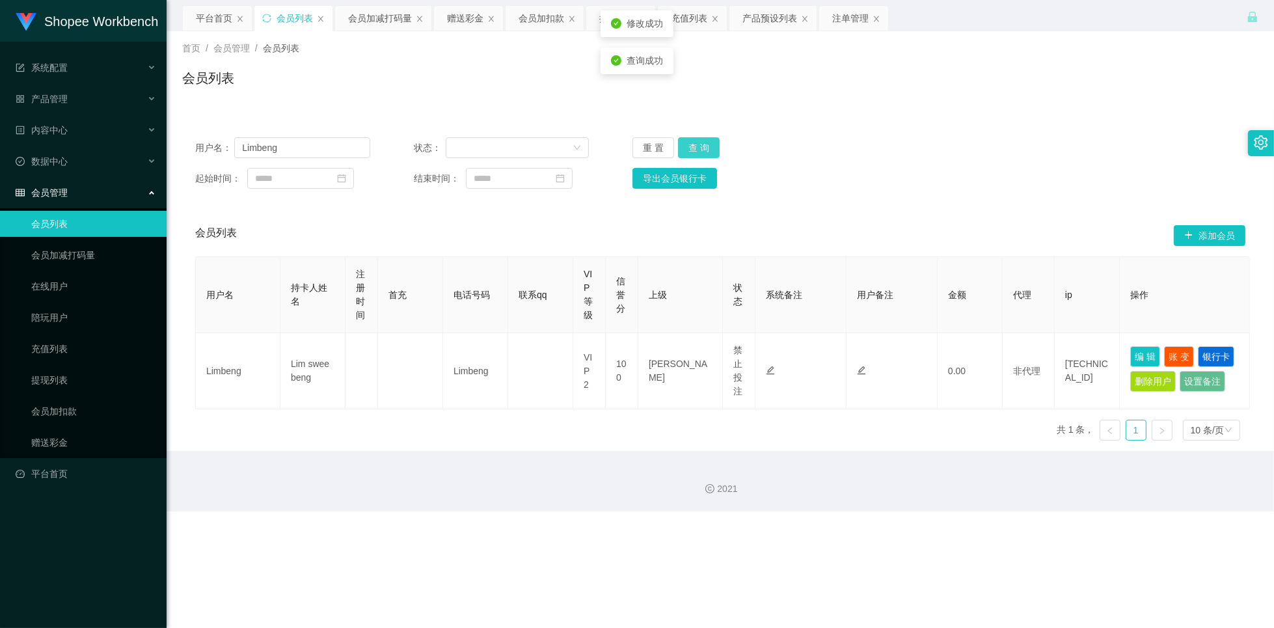
click at [701, 152] on button "查 询" at bounding box center [699, 147] width 42 height 21
